Goal: Go to known website: Access a specific website the user already knows

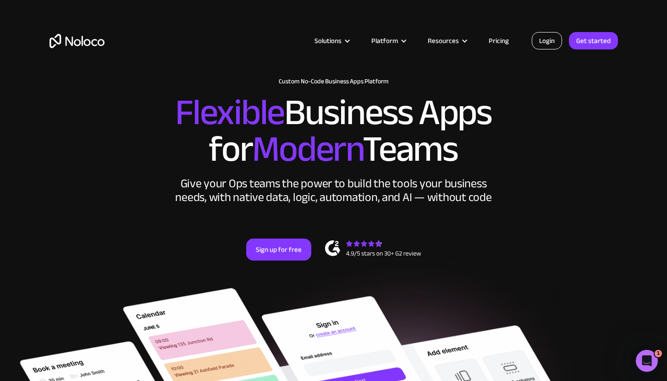
click at [546, 42] on link "Login" at bounding box center [547, 40] width 30 height 17
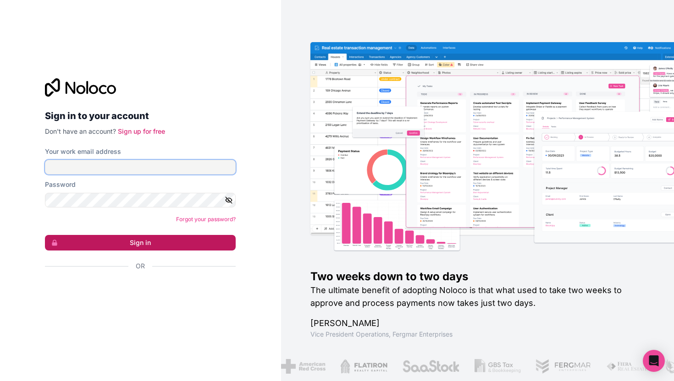
type input "[PERSON_NAME][EMAIL_ADDRESS][DOMAIN_NAME]"
click at [136, 245] on button "Sign in" at bounding box center [140, 243] width 191 height 16
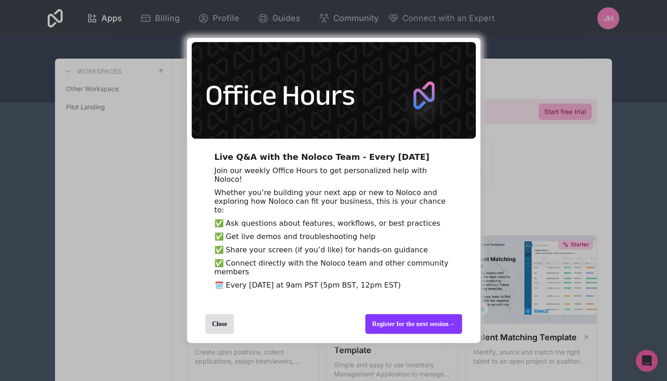
click at [219, 329] on div "Close" at bounding box center [260, 324] width 147 height 38
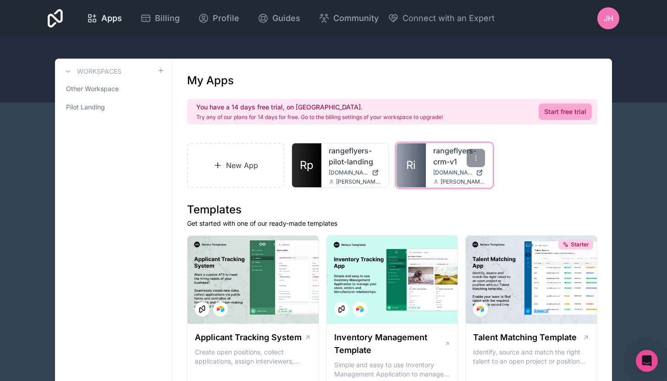
click at [444, 171] on span "[DOMAIN_NAME]" at bounding box center [452, 172] width 39 height 7
